Goal: Task Accomplishment & Management: Manage account settings

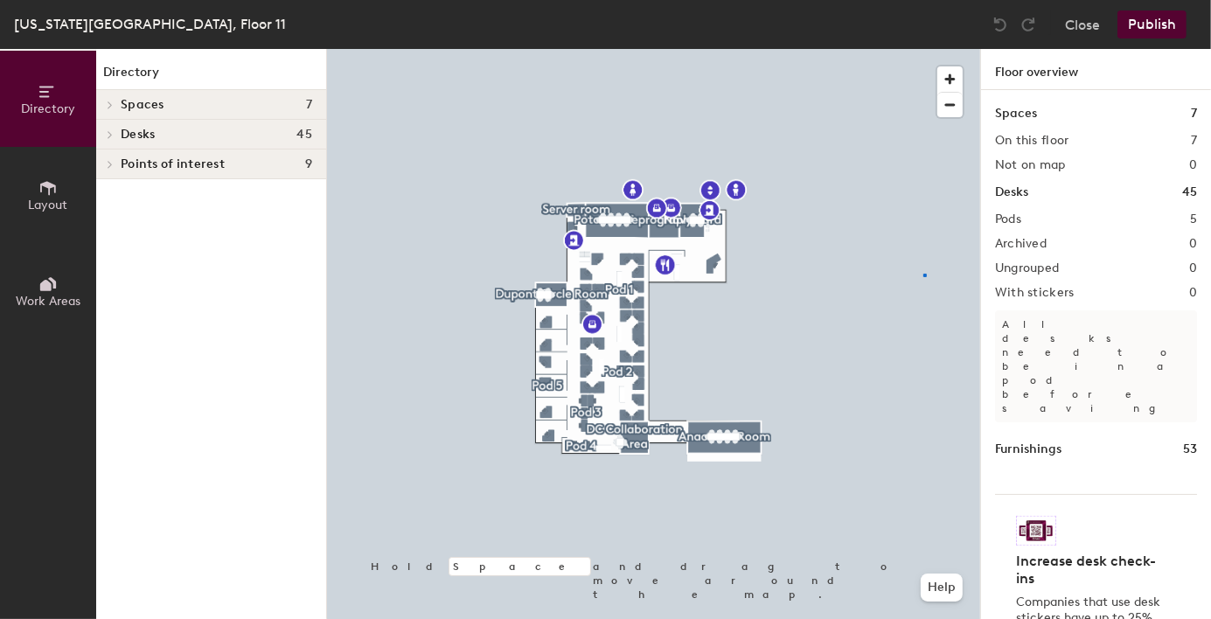
click at [923, 49] on div at bounding box center [653, 49] width 653 height 0
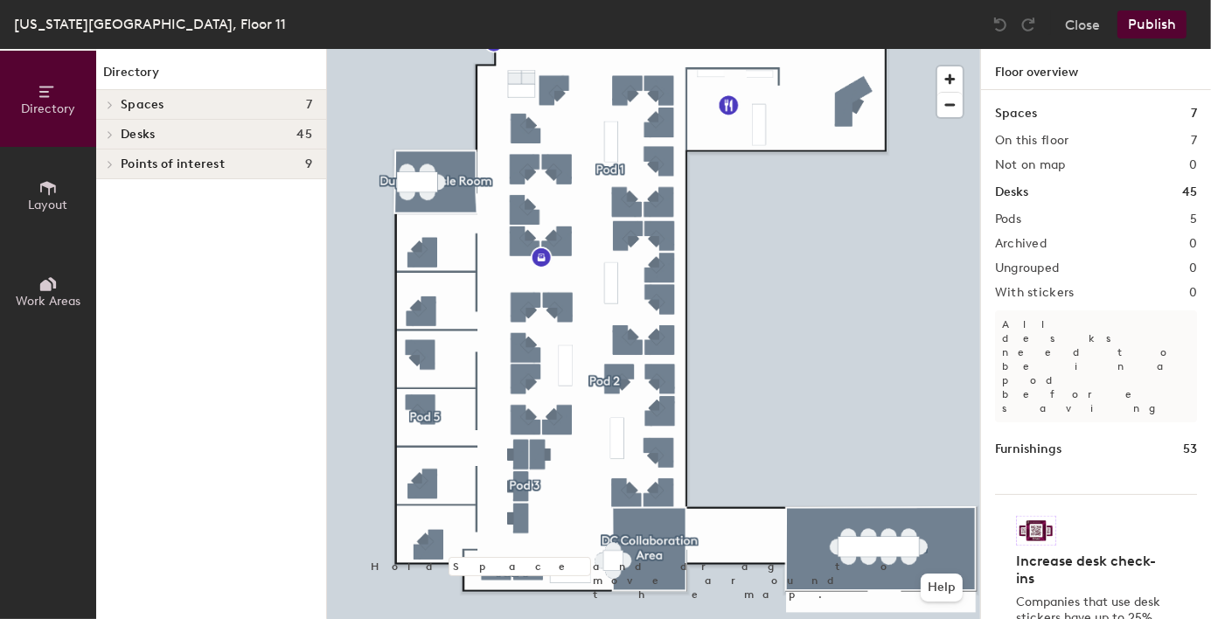
click at [152, 136] on span "Desks" at bounding box center [138, 135] width 34 height 14
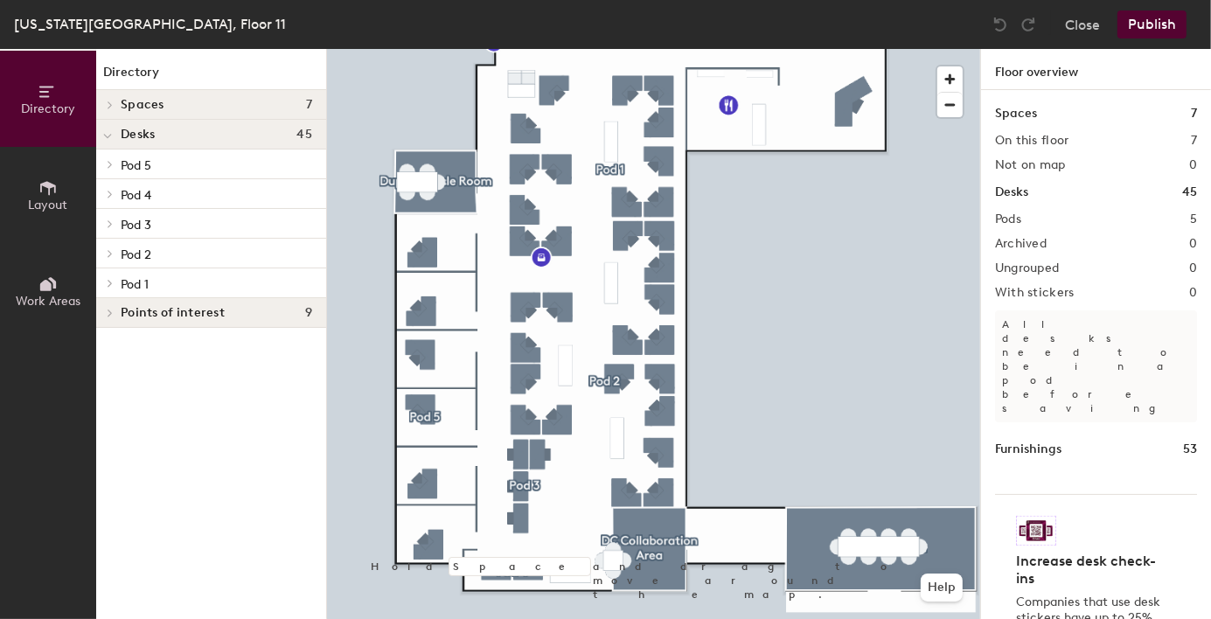
click at [145, 195] on span "Pod 4" at bounding box center [136, 195] width 31 height 15
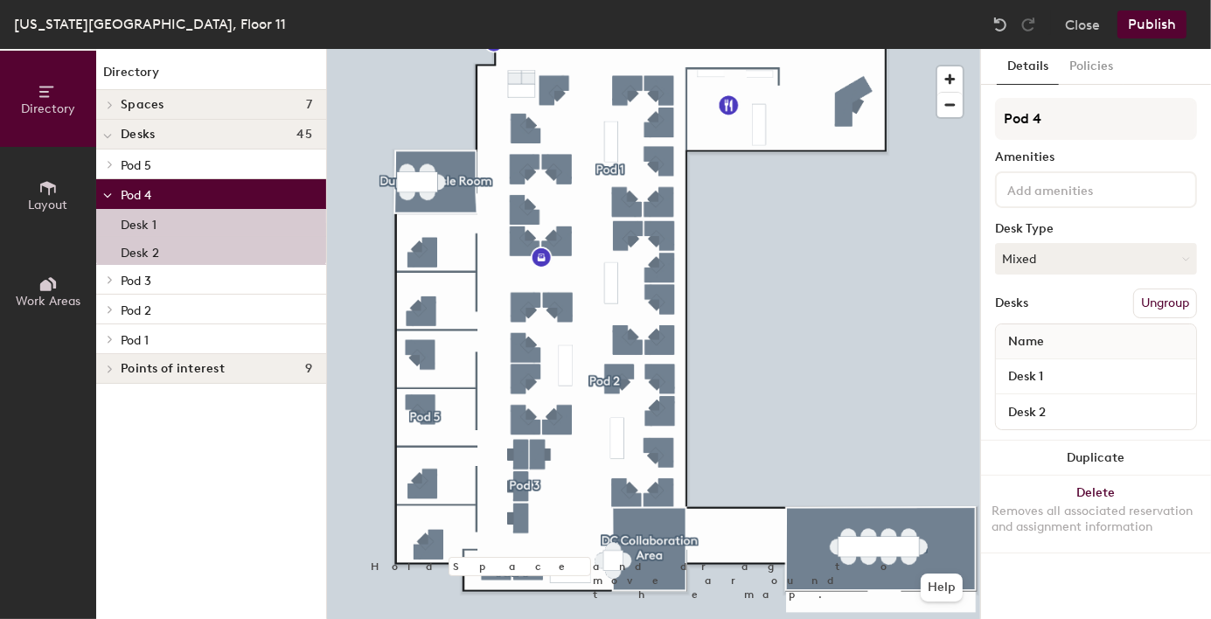
click at [136, 219] on p "Desk 1" at bounding box center [139, 222] width 36 height 20
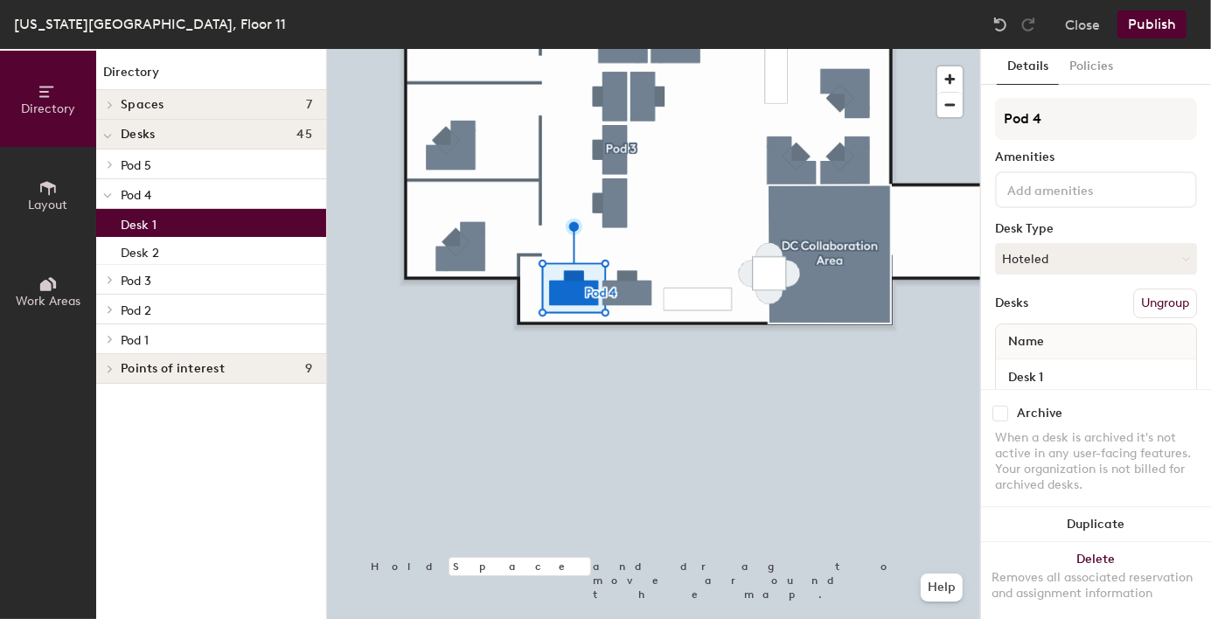
click at [1090, 256] on button "Hoteled" at bounding box center [1096, 258] width 202 height 31
click at [1051, 256] on button "Hoteled" at bounding box center [1096, 258] width 202 height 31
click at [1043, 310] on div "Assigned" at bounding box center [1083, 313] width 175 height 26
click at [1135, 18] on button "Publish" at bounding box center [1151, 24] width 69 height 28
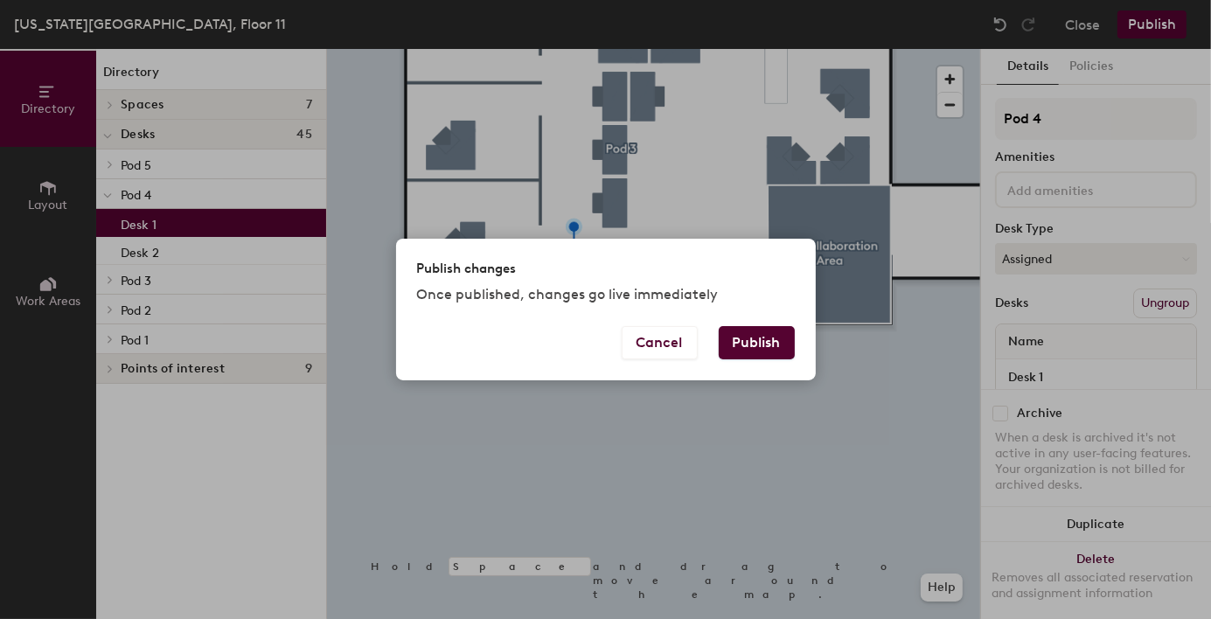
drag, startPoint x: 777, startPoint y: 336, endPoint x: 1206, endPoint y: 389, distance: 431.7
click at [777, 336] on button "Publish" at bounding box center [757, 342] width 76 height 33
